Goal: Transaction & Acquisition: Purchase product/service

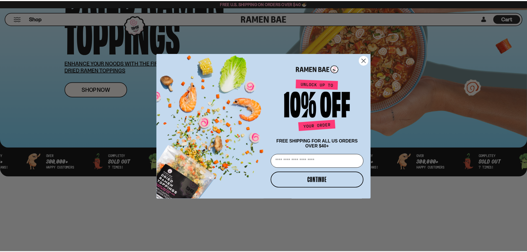
scroll to position [83, 0]
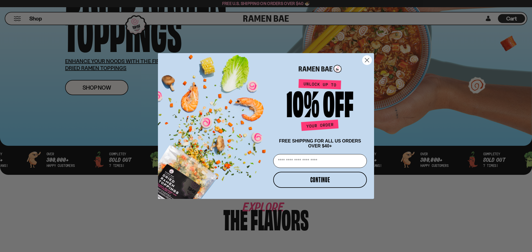
click at [369, 60] on circle "Close dialog" at bounding box center [366, 60] width 9 height 9
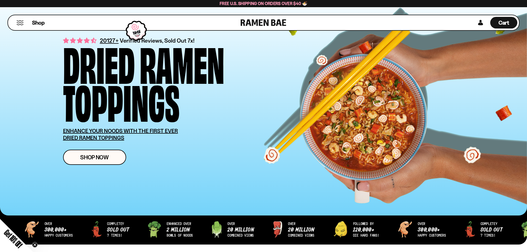
scroll to position [0, 0]
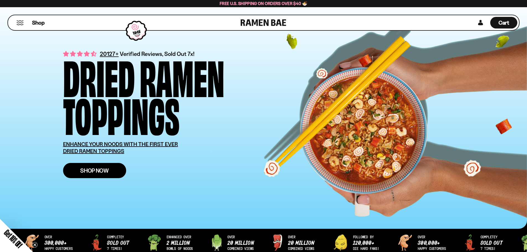
click at [83, 170] on span "Shop Now" at bounding box center [94, 171] width 29 height 6
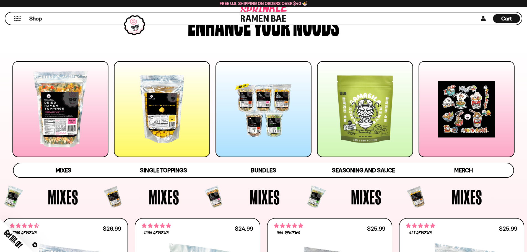
scroll to position [55, 0]
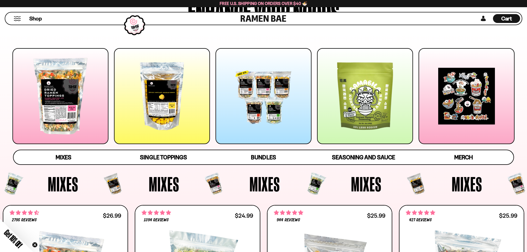
click at [63, 95] on div at bounding box center [60, 96] width 96 height 96
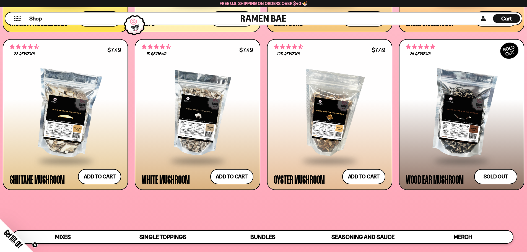
scroll to position [892, 0]
